Goal: Task Accomplishment & Management: Use online tool/utility

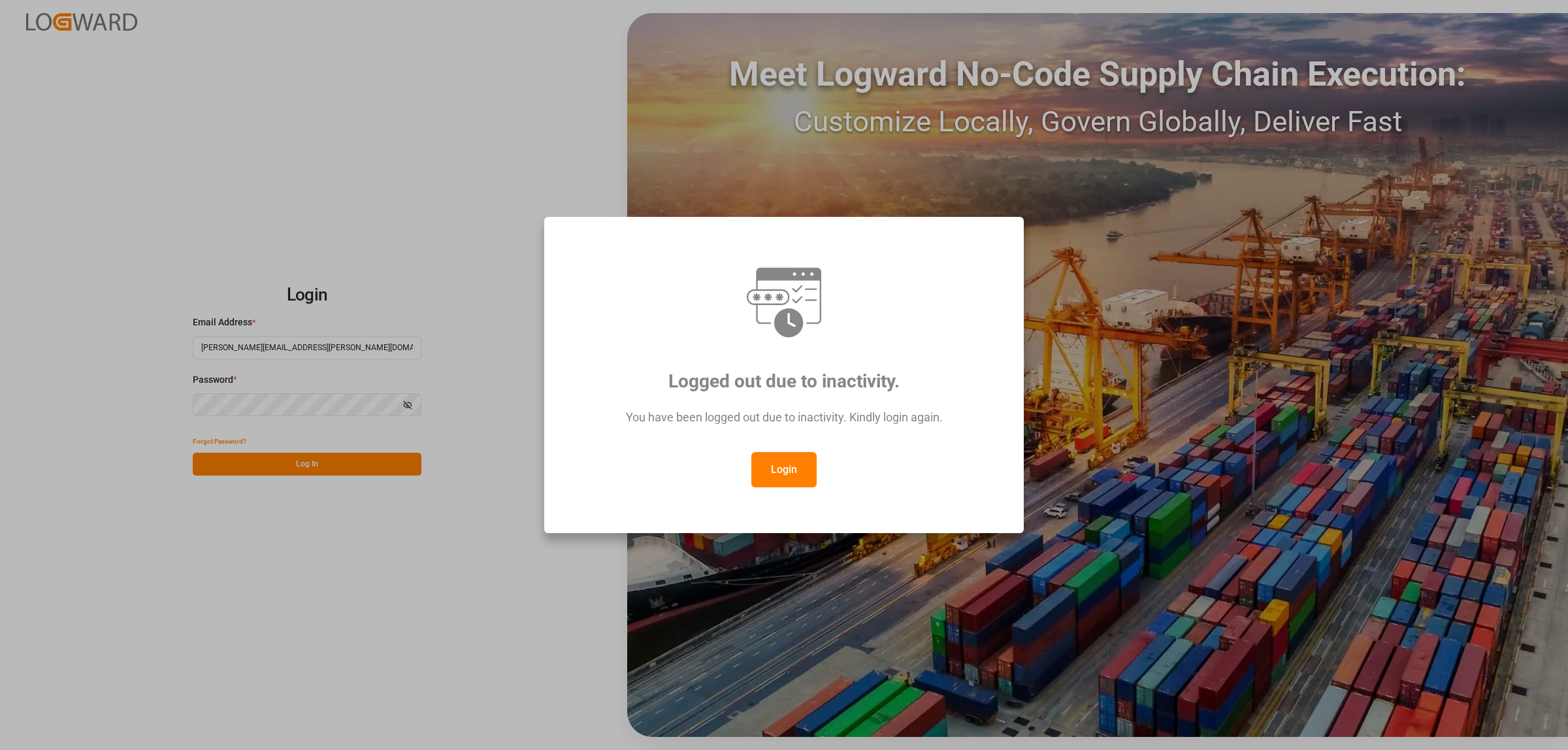
click at [802, 479] on button "Login" at bounding box center [784, 469] width 65 height 35
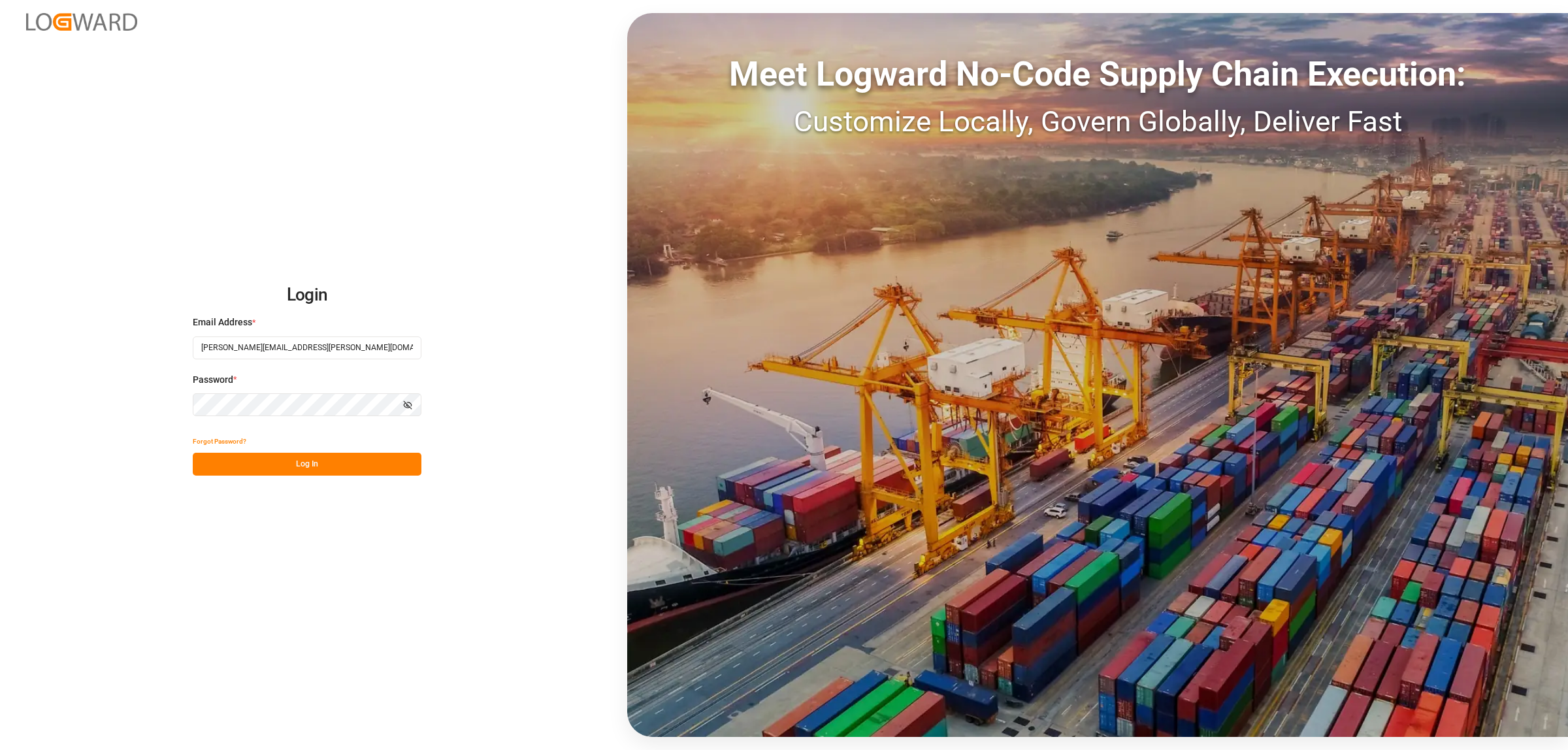
click at [376, 459] on button "Log In" at bounding box center [307, 464] width 228 height 23
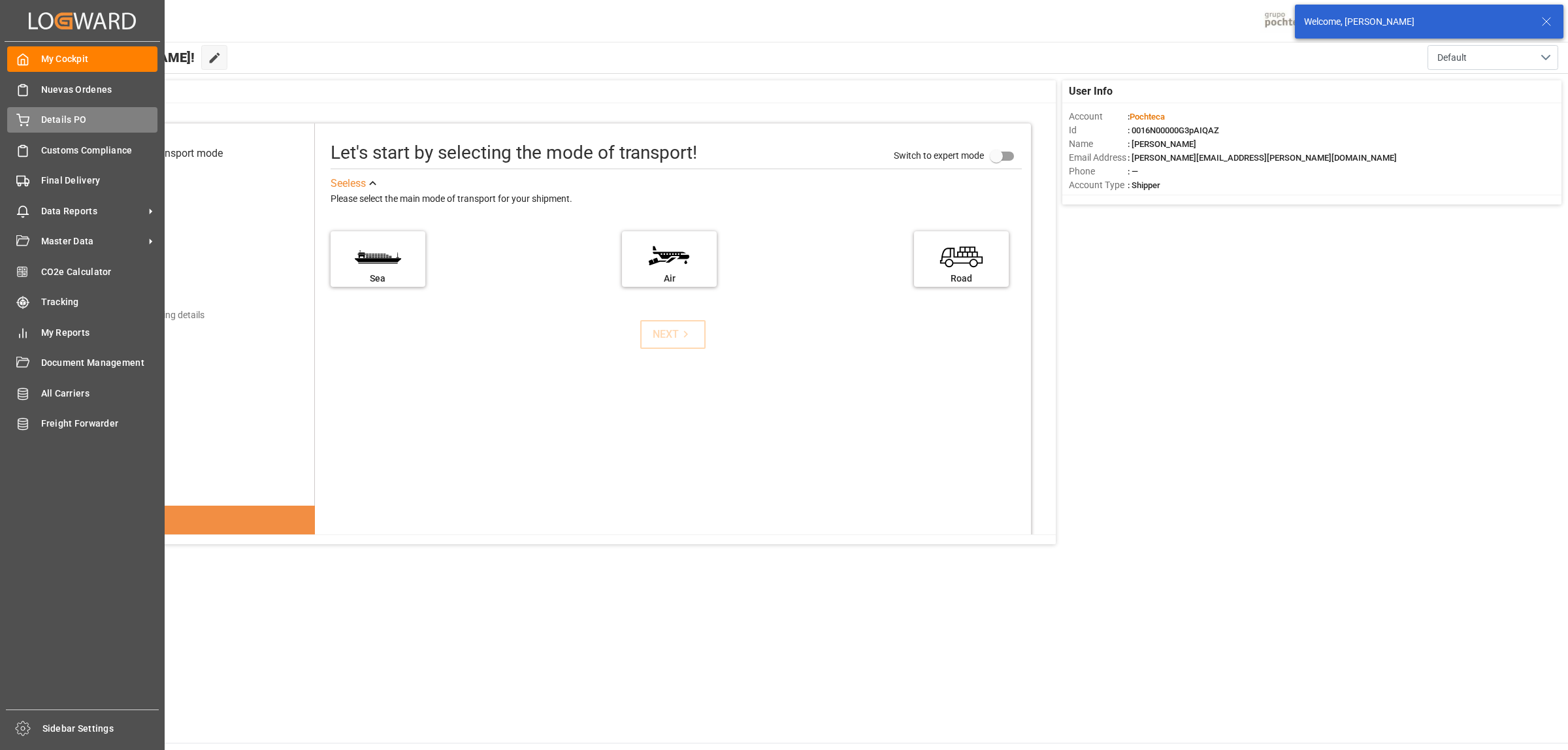
click at [64, 120] on span "Details PO" at bounding box center [99, 120] width 117 height 14
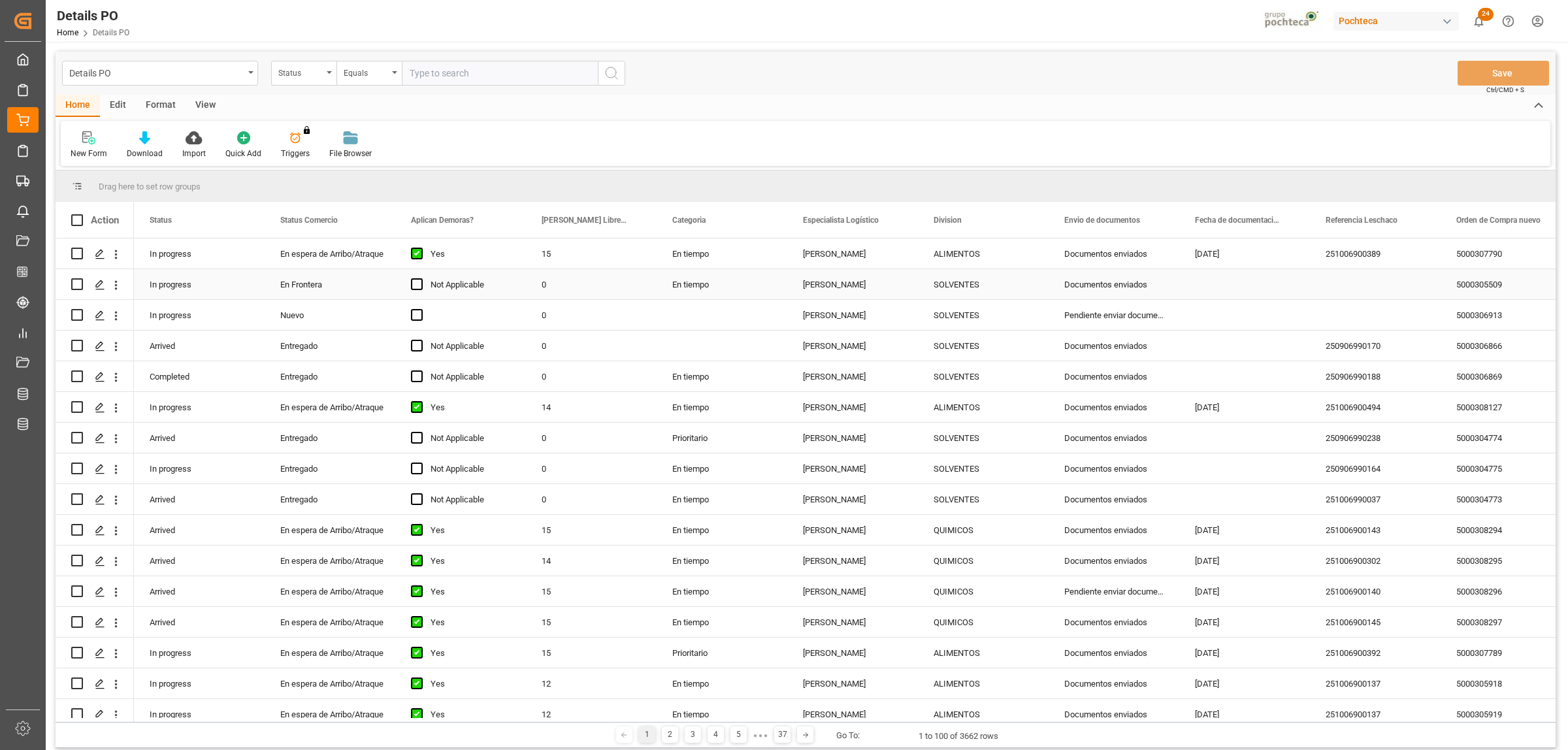
click at [1467, 285] on div "5000305509" at bounding box center [1506, 284] width 131 height 30
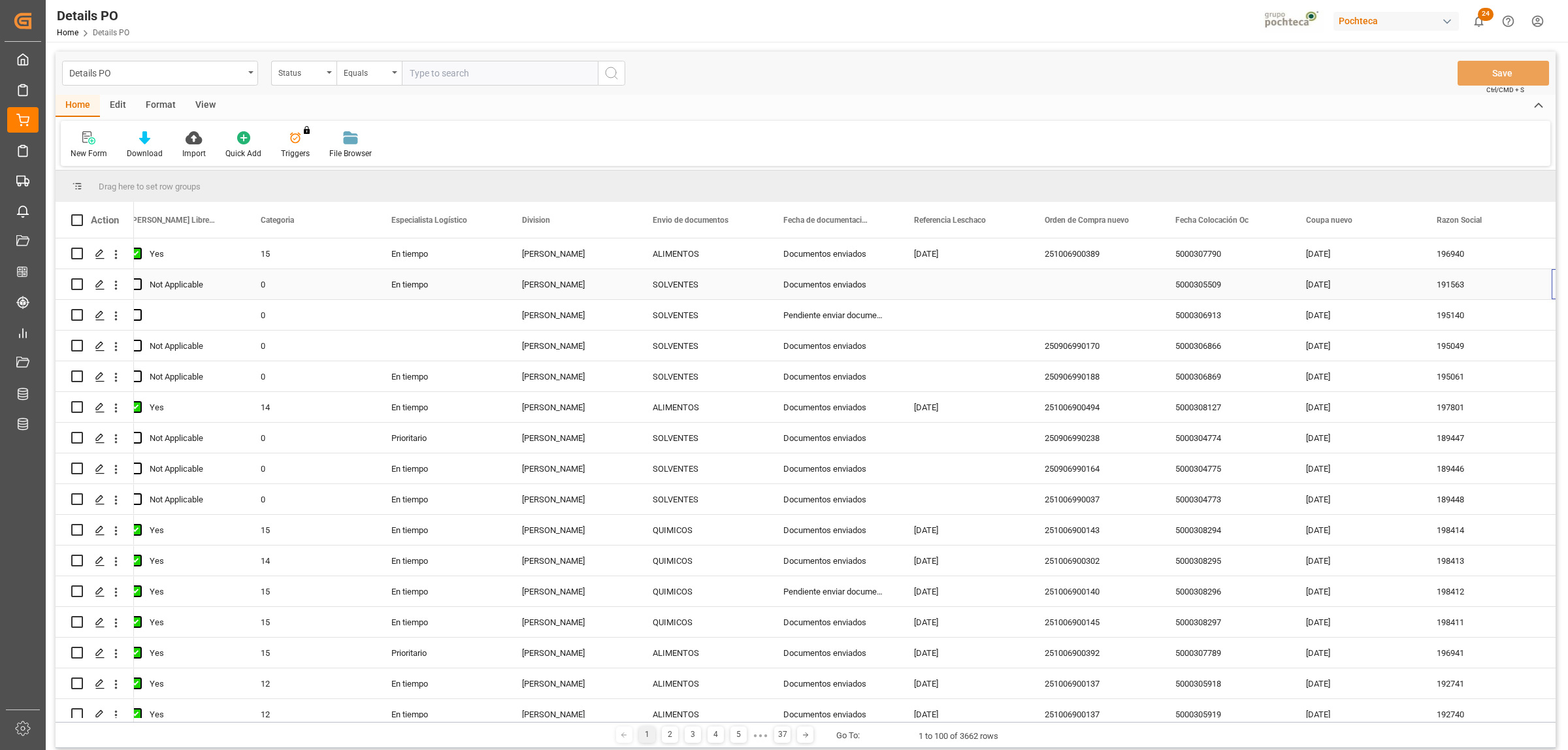
scroll to position [0, 412]
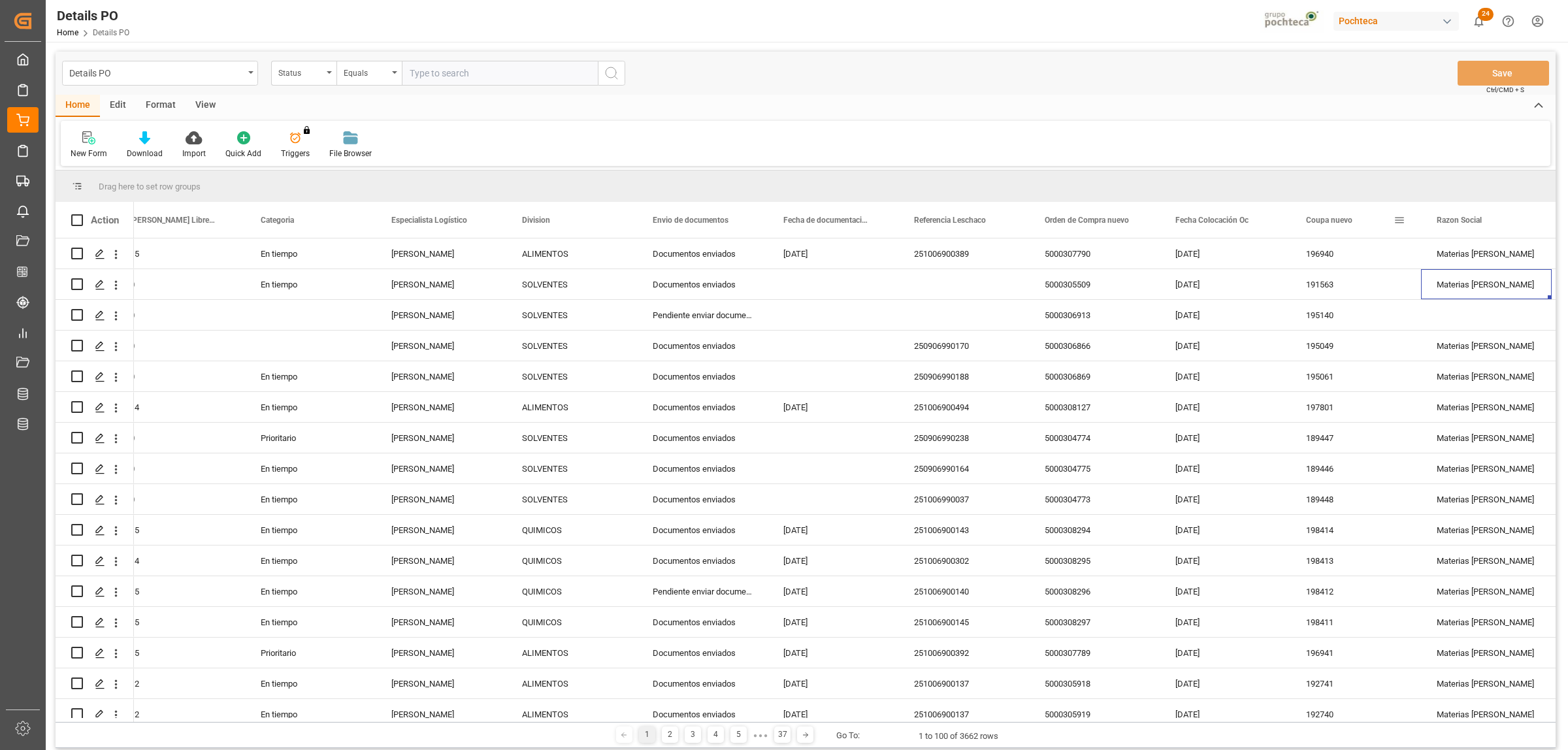
click at [1401, 220] on span at bounding box center [1399, 220] width 11 height 11
click at [1463, 221] on span "filter" at bounding box center [1462, 222] width 11 height 11
type input "199444"
click at [1480, 328] on button "Apply" at bounding box center [1476, 332] width 25 height 13
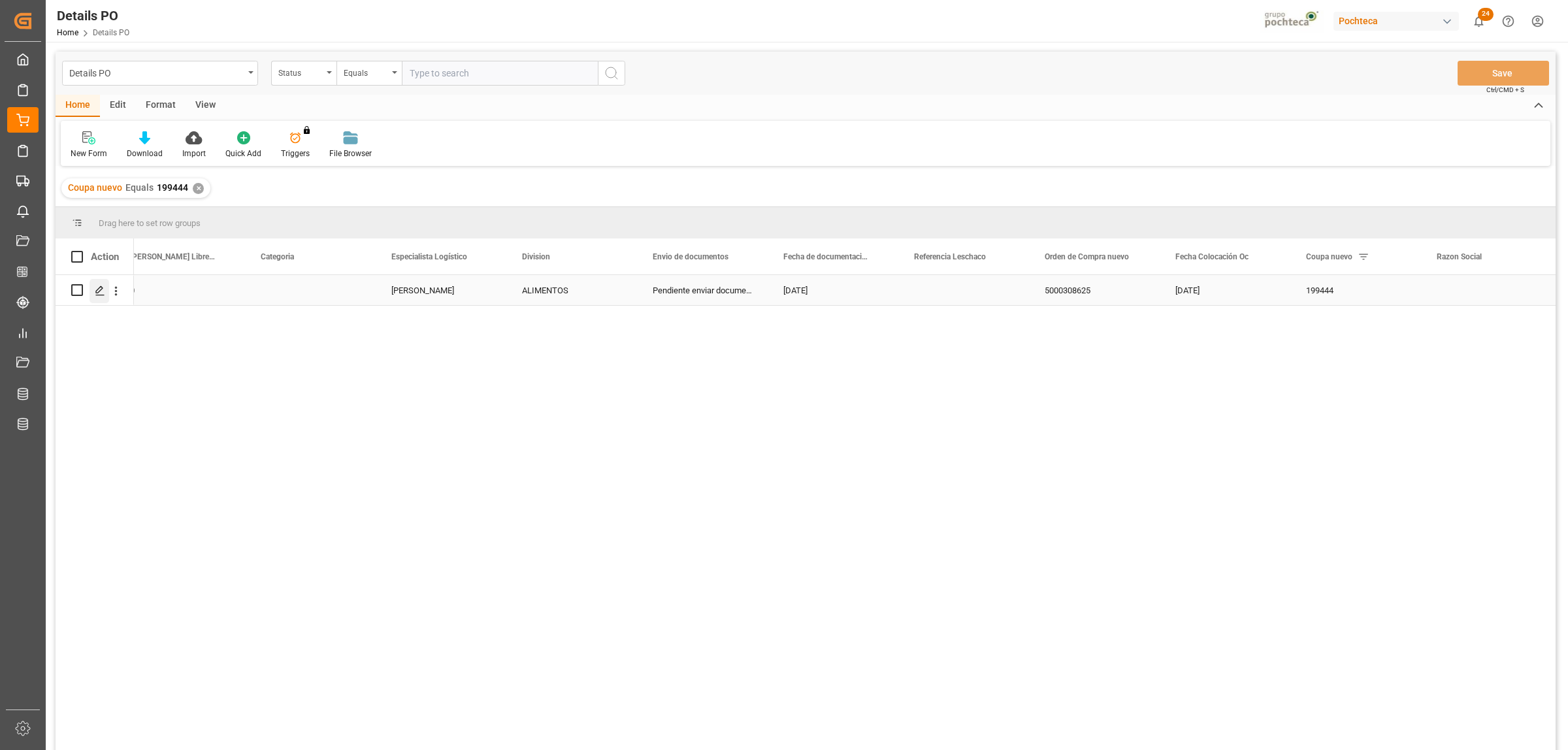
click at [89, 295] on div "Press SPACE to select this row." at bounding box center [99, 291] width 20 height 25
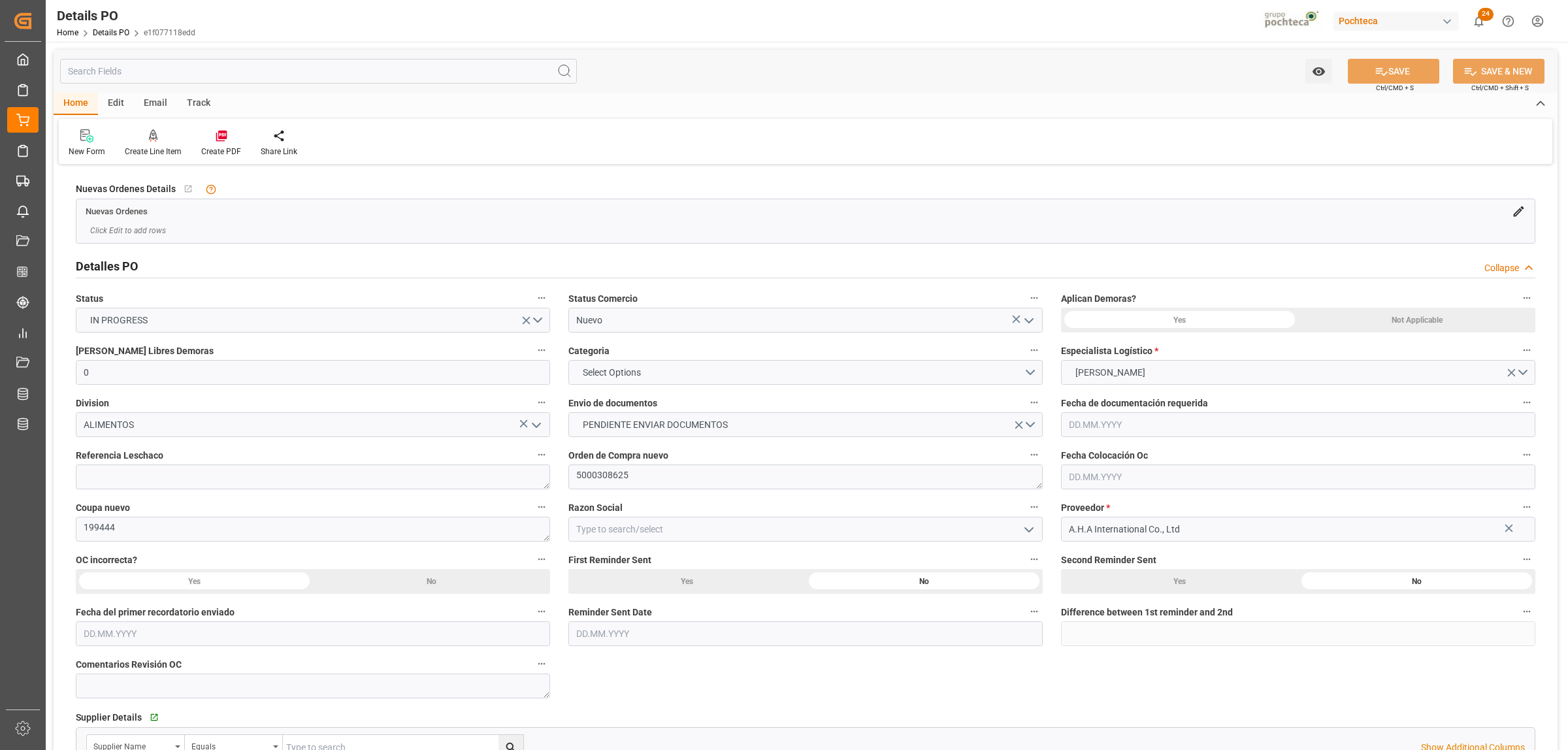
type input "0"
type input "31.03.2025"
type input "05.09.2025"
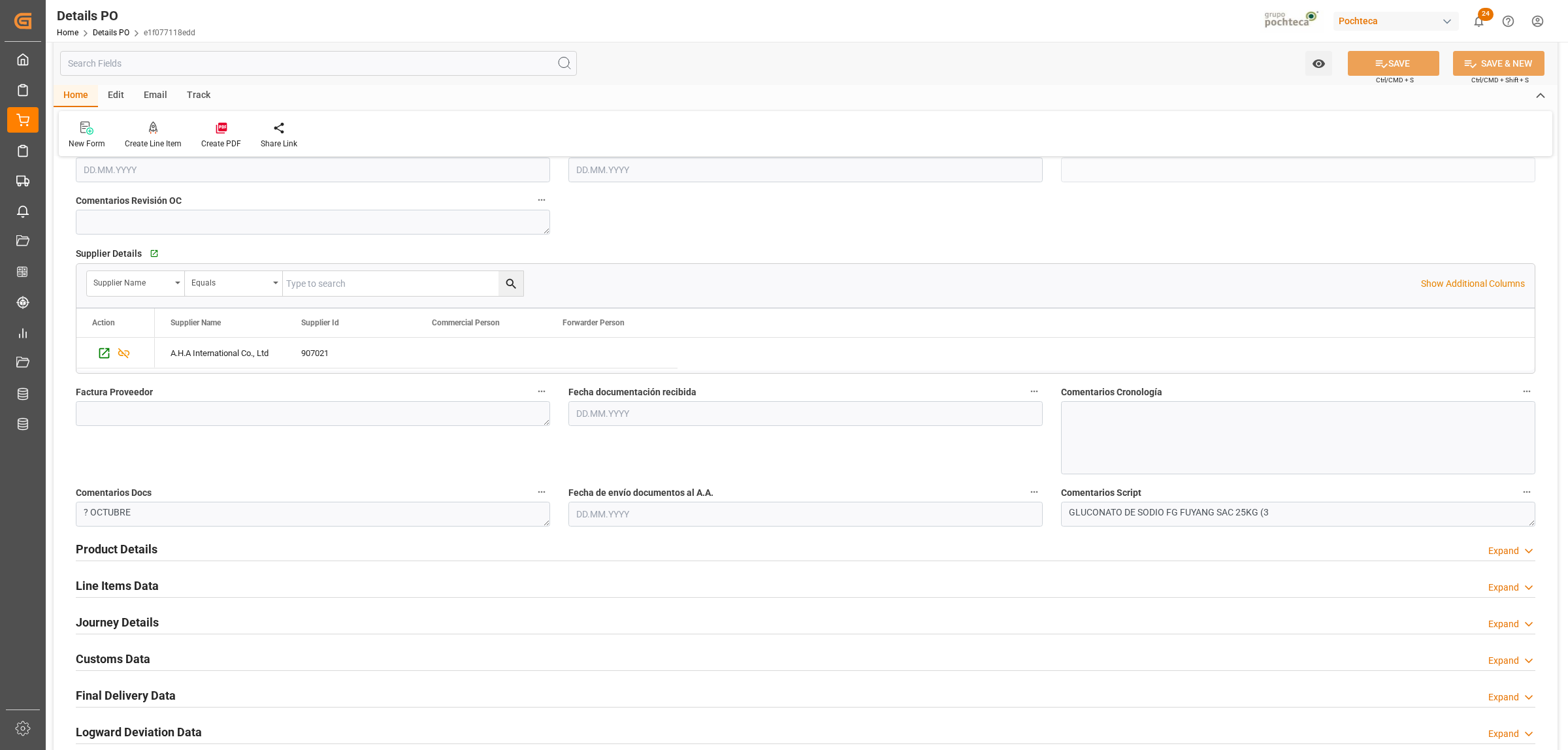
scroll to position [490, 0]
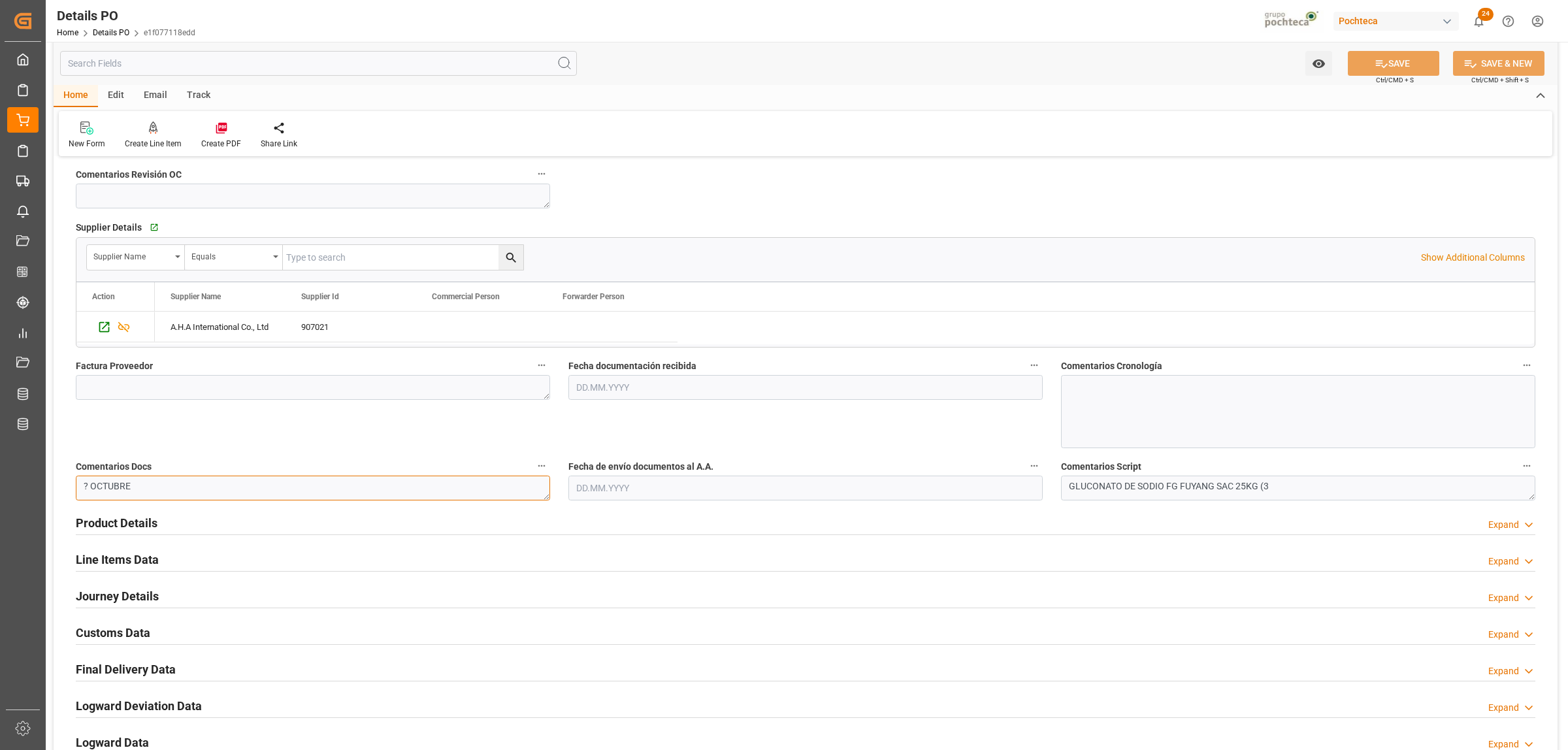
drag, startPoint x: 141, startPoint y: 488, endPoint x: 76, endPoint y: 487, distance: 65.0
click at [76, 487] on textarea "? OCTUBRE" at bounding box center [313, 488] width 475 height 25
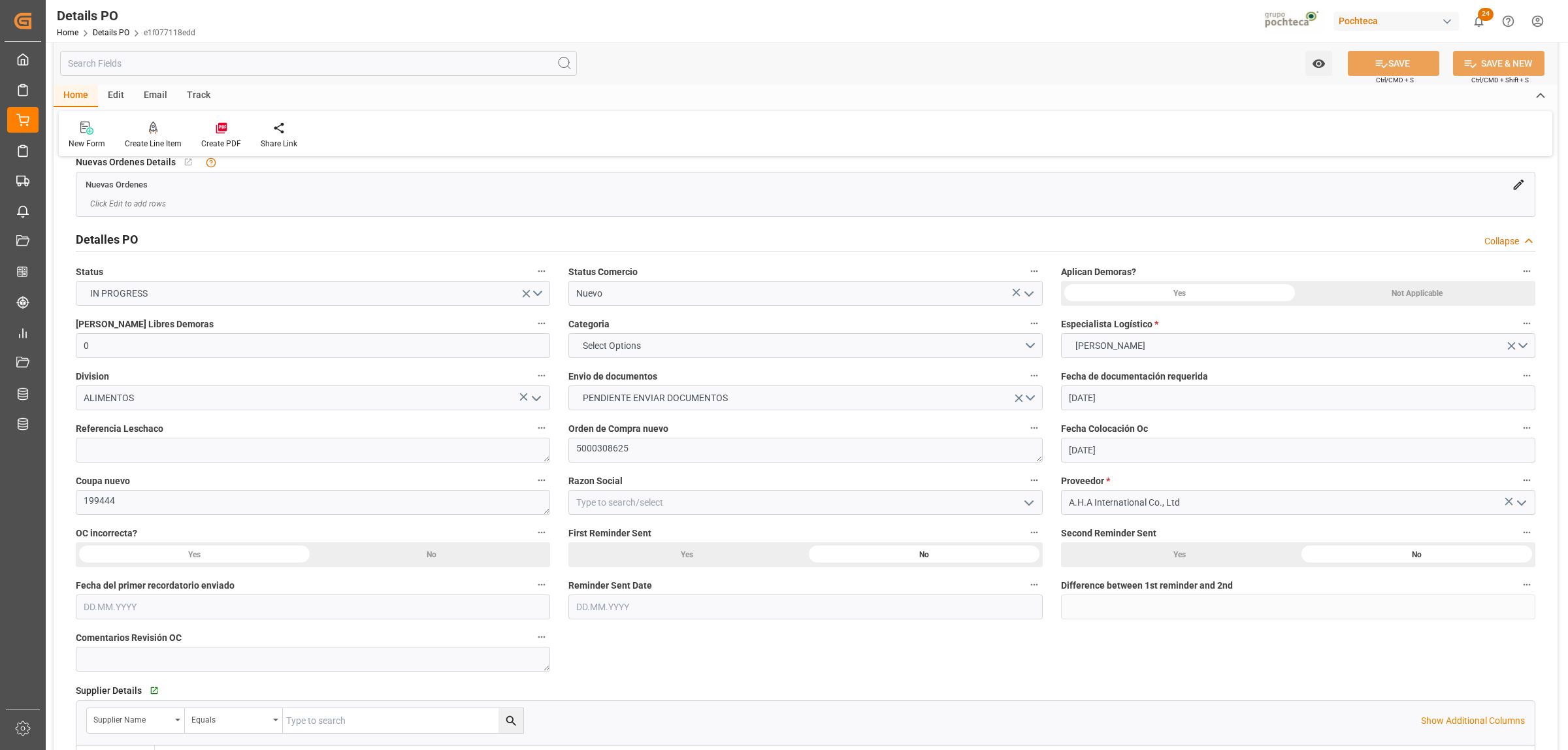
scroll to position [0, 0]
